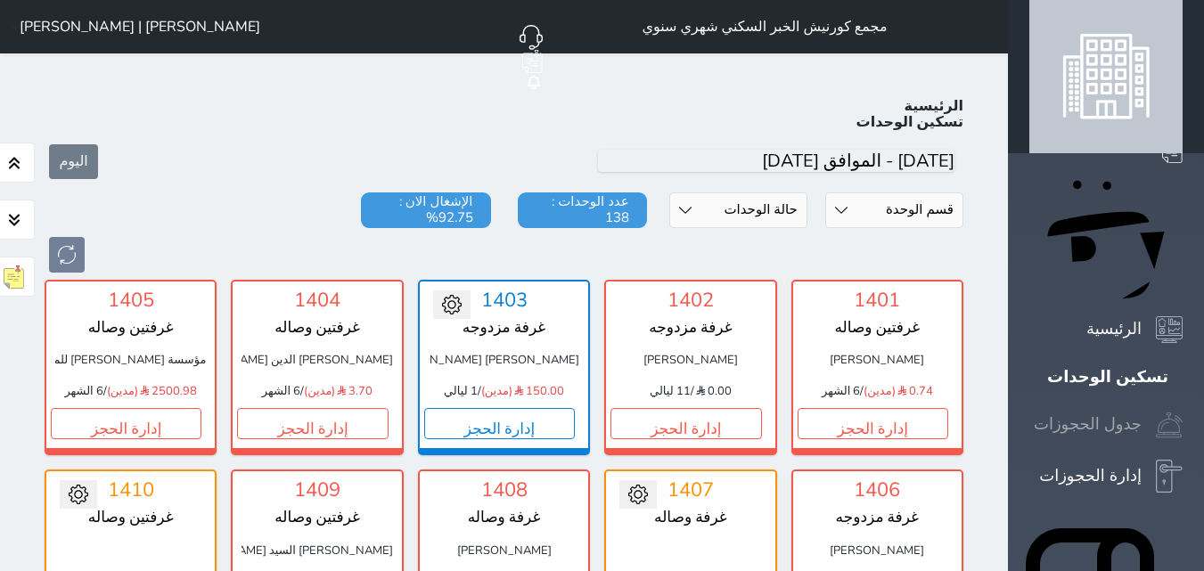
click at [1124, 412] on div "جدول الحجوزات" at bounding box center [1088, 425] width 108 height 26
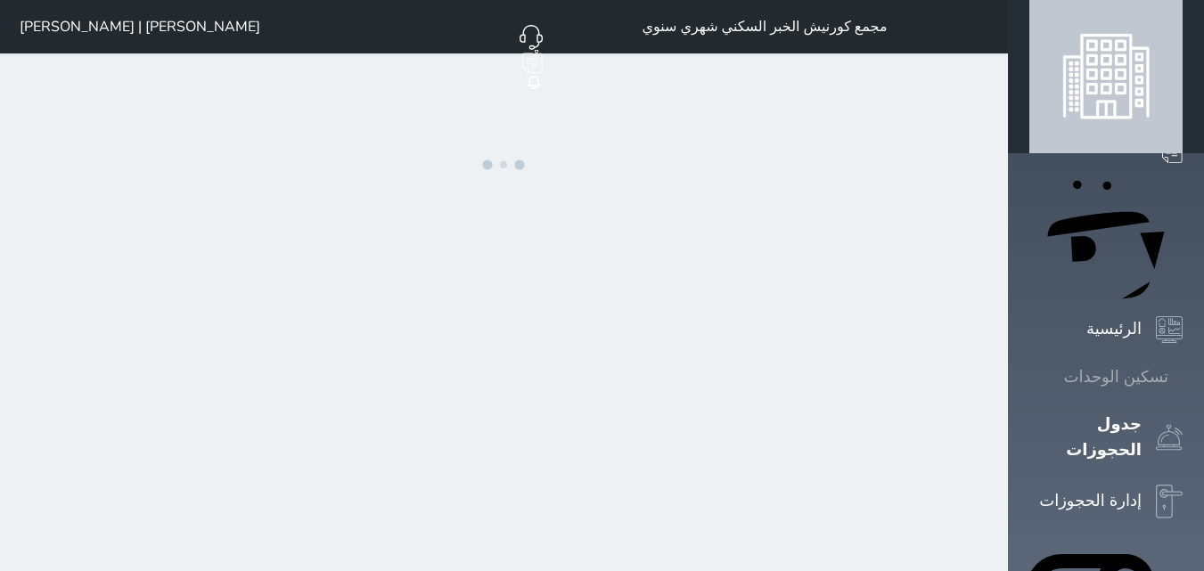
click at [1183, 377] on icon at bounding box center [1183, 377] width 0 height 0
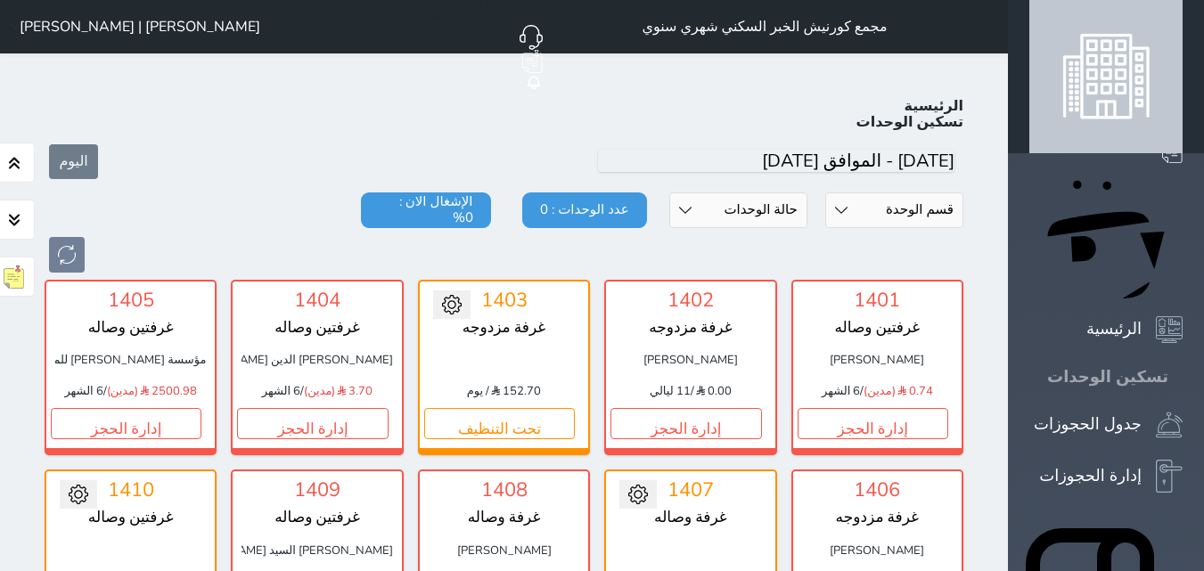
scroll to position [70, 0]
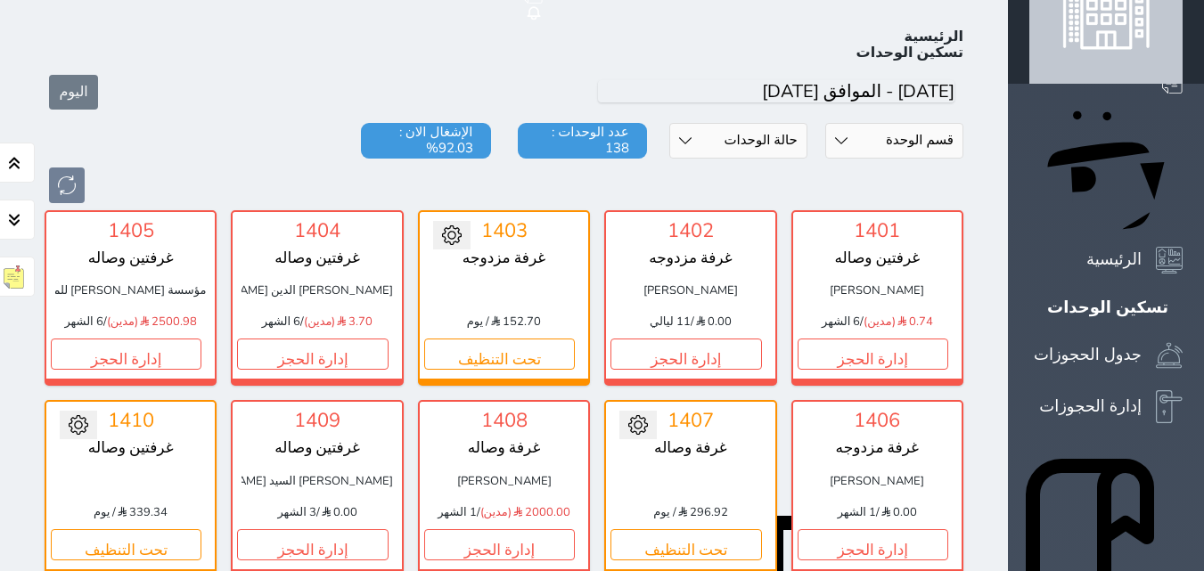
click at [808, 123] on select "حالة الوحدات متاح تحت التنظيف تحت الصيانة سجل دخول لم يتم تسجيل الدخول" at bounding box center [739, 141] width 138 height 36
click at [728, 123] on select "حالة الوحدات متاح تحت التنظيف تحت الصيانة سجل دخول لم يتم تسجيل الدخول" at bounding box center [739, 141] width 138 height 36
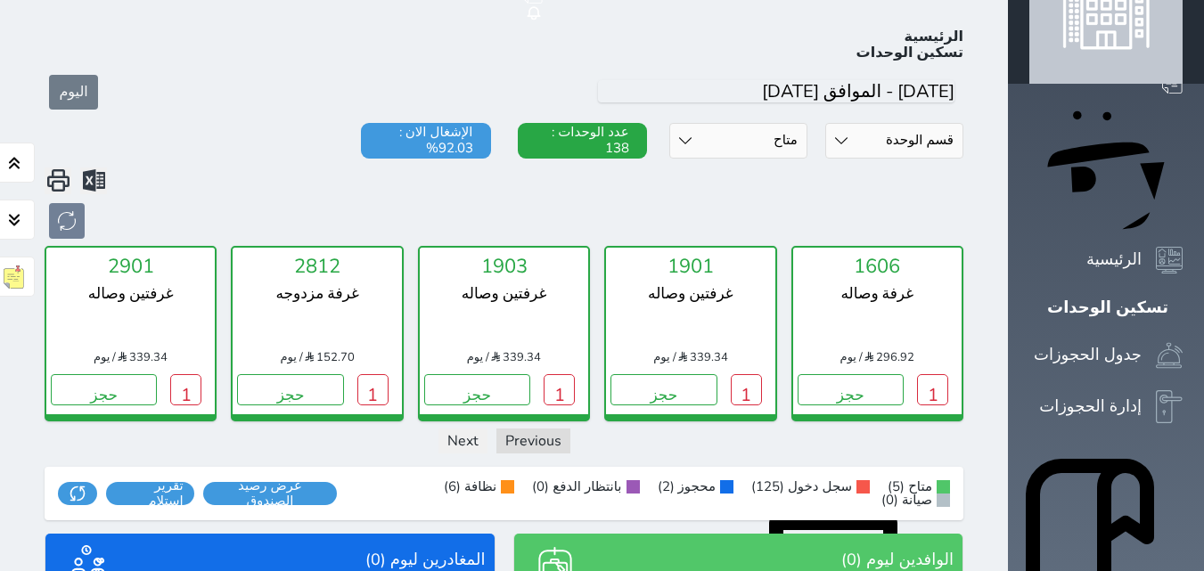
click at [808, 123] on select "حالة الوحدات متاح تحت التنظيف تحت الصيانة سجل دخول لم يتم تسجيل الدخول" at bounding box center [739, 141] width 138 height 36
click at [728, 123] on select "حالة الوحدات متاح تحت التنظيف تحت الصيانة سجل دخول لم يتم تسجيل الدخول" at bounding box center [739, 141] width 138 height 36
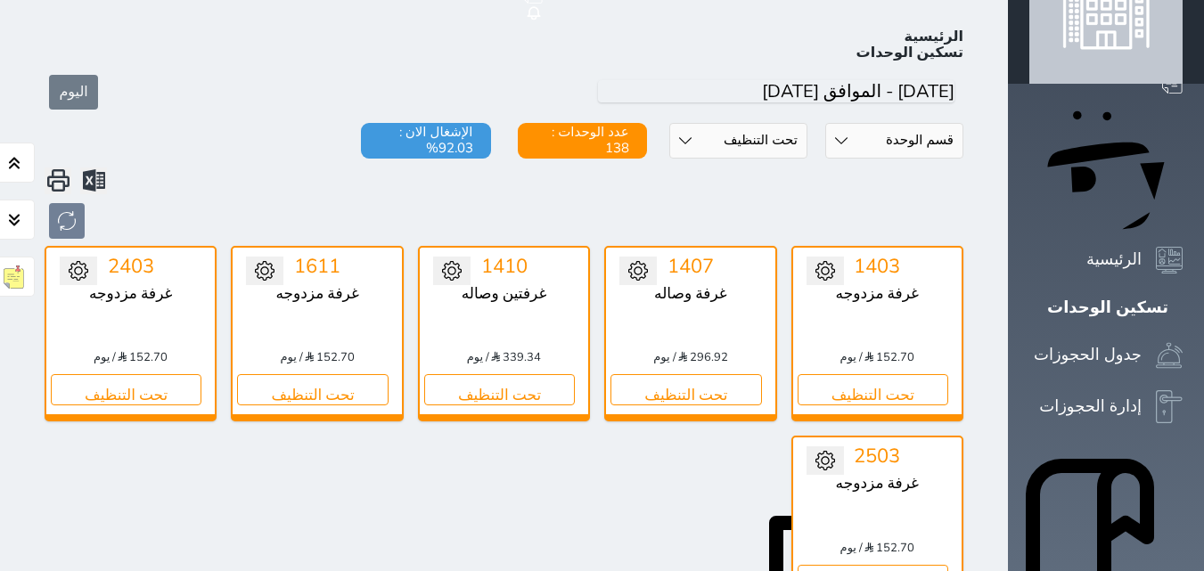
click at [808, 123] on select "حالة الوحدات متاح تحت التنظيف تحت الصيانة سجل دخول لم يتم تسجيل الدخول" at bounding box center [739, 141] width 138 height 36
select select "1"
click at [728, 123] on select "حالة الوحدات متاح تحت التنظيف تحت الصيانة سجل دخول لم يتم تسجيل الدخول" at bounding box center [739, 141] width 138 height 36
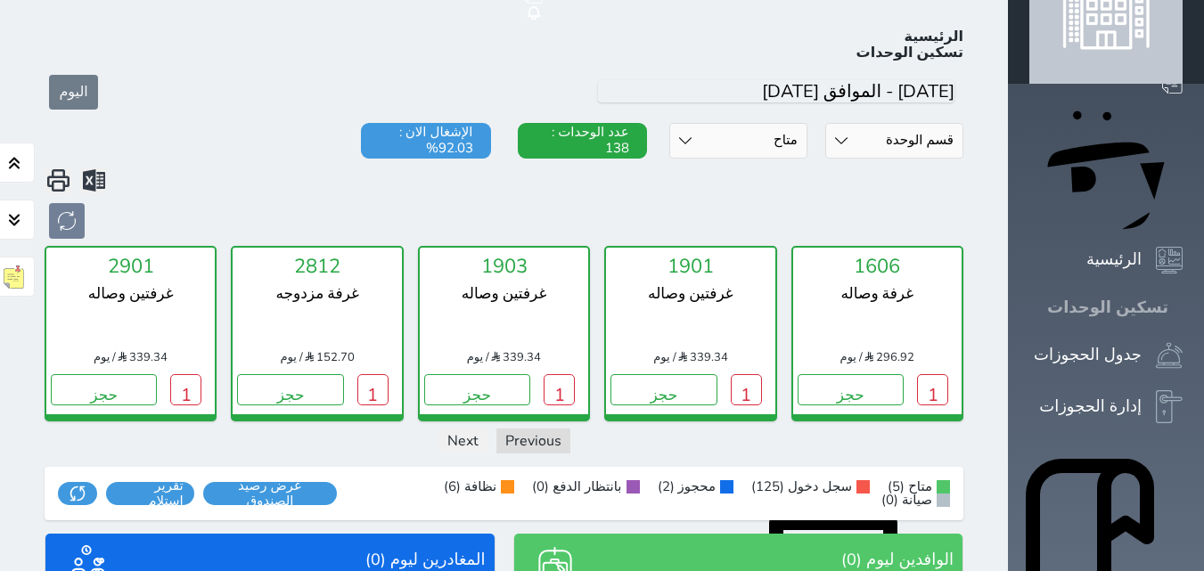
click at [1156, 390] on icon at bounding box center [1169, 407] width 27 height 34
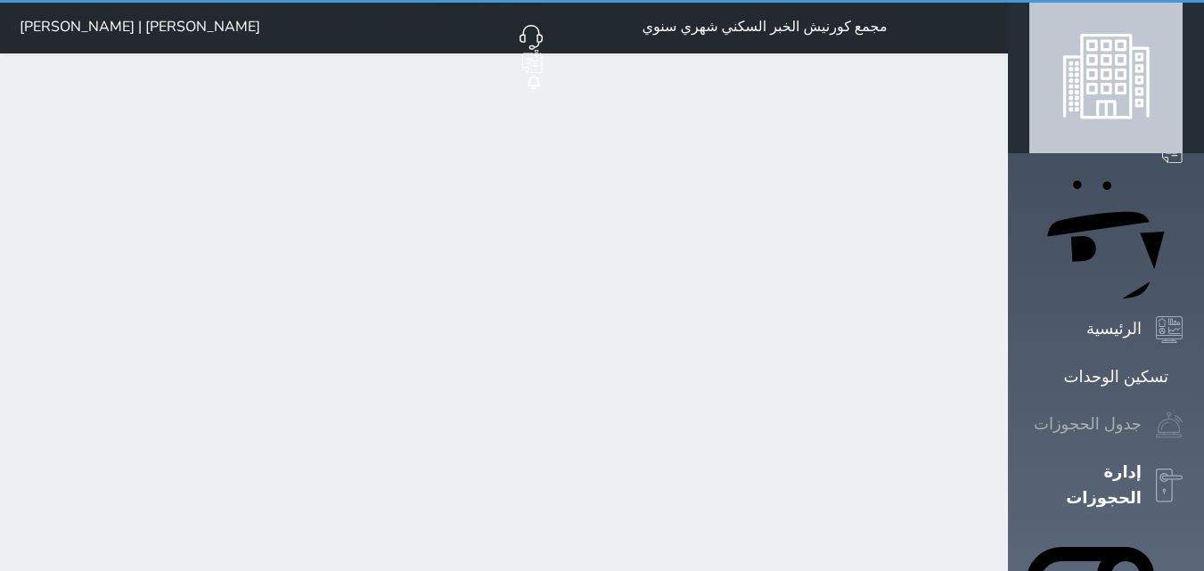
select select "open_all"
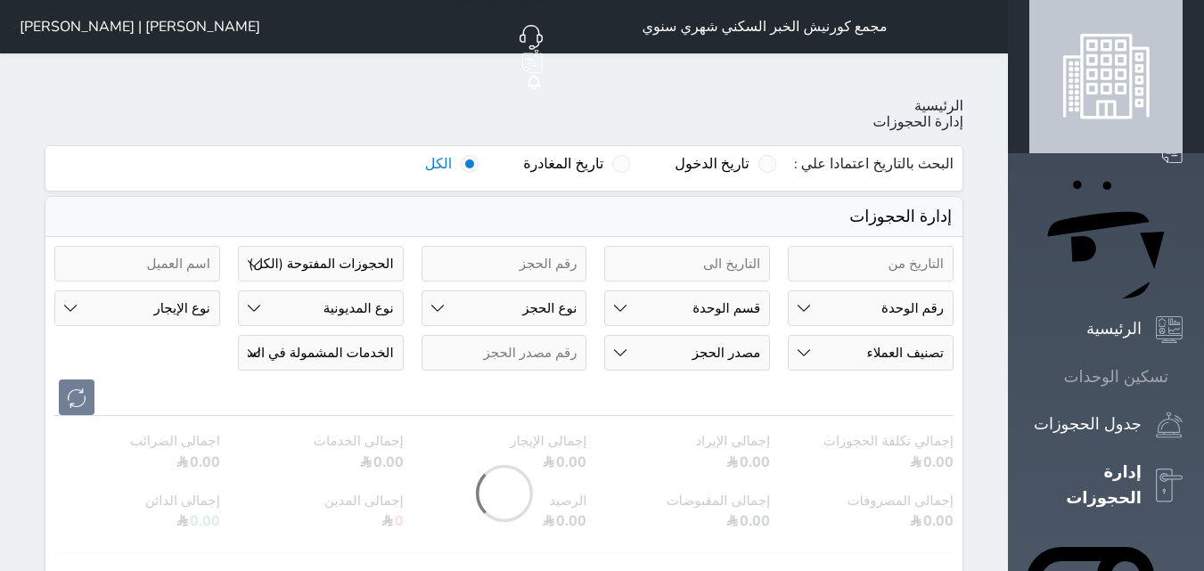
click at [1144, 365] on div "تسكين الوحدات" at bounding box center [1116, 378] width 104 height 26
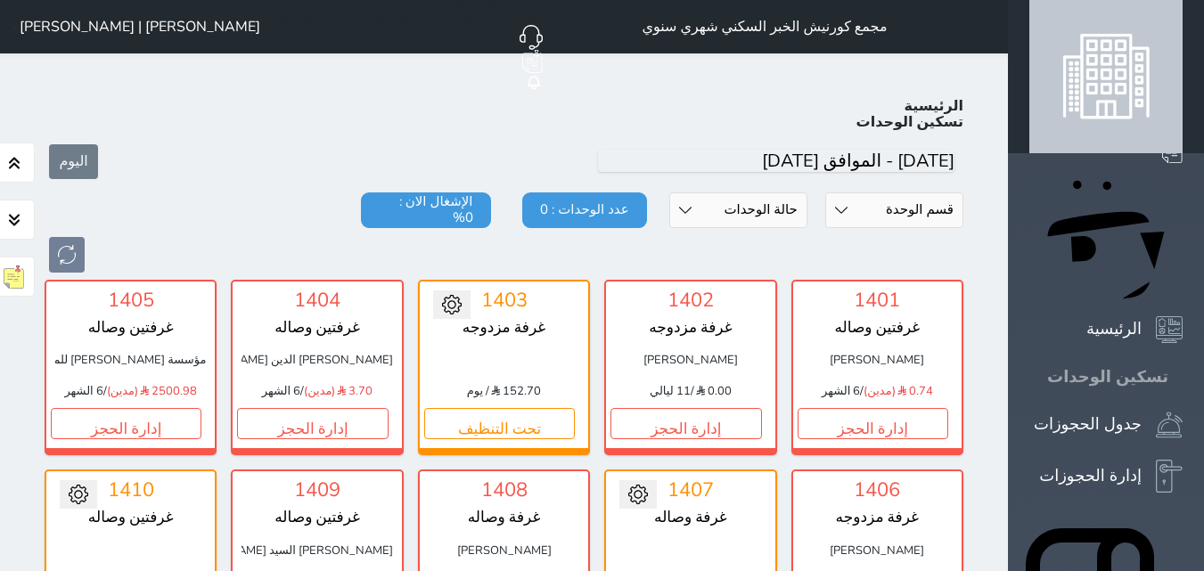
scroll to position [70, 0]
